Goal: Transaction & Acquisition: Subscribe to service/newsletter

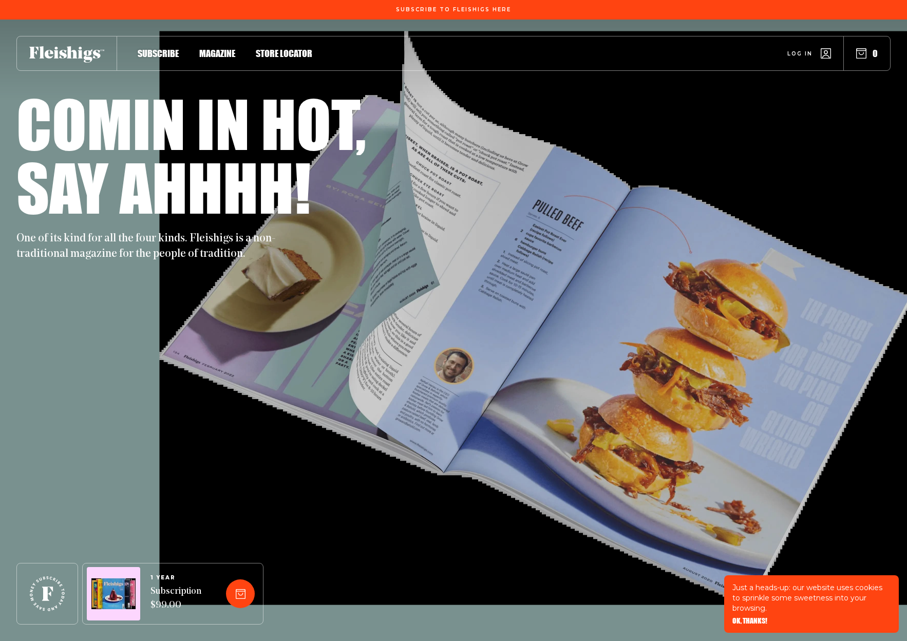
click at [152, 48] on span "Subscribe" at bounding box center [158, 42] width 41 height 11
